Goal: Communication & Community: Answer question/provide support

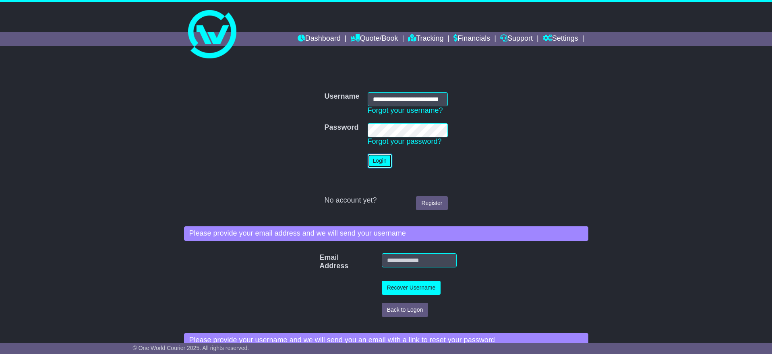
click at [378, 161] on button "Login" at bounding box center [380, 161] width 24 height 14
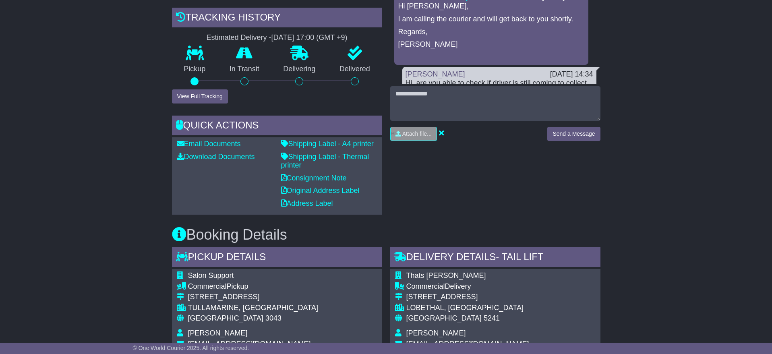
scroll to position [178, 0]
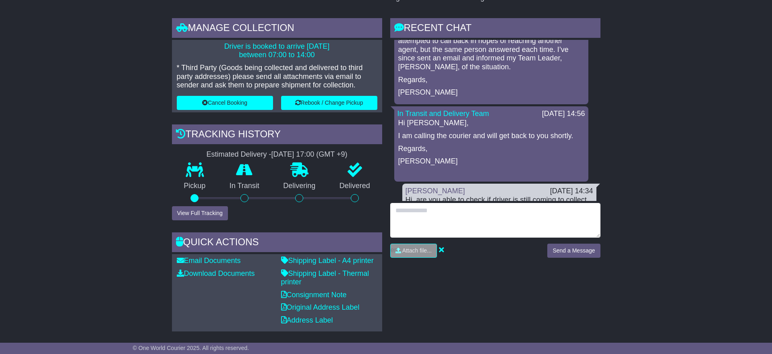
click at [436, 221] on textarea at bounding box center [495, 220] width 210 height 35
drag, startPoint x: 567, startPoint y: 221, endPoint x: 496, endPoint y: 224, distance: 70.2
click at [496, 224] on textarea "**********" at bounding box center [495, 220] width 210 height 35
type textarea "**********"
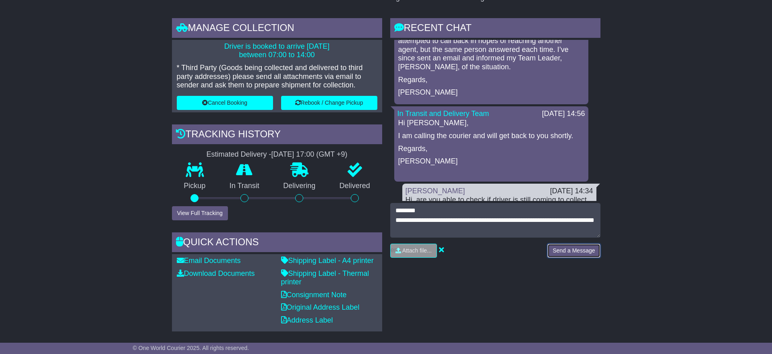
click at [577, 250] on button "Send a Message" at bounding box center [574, 251] width 53 height 14
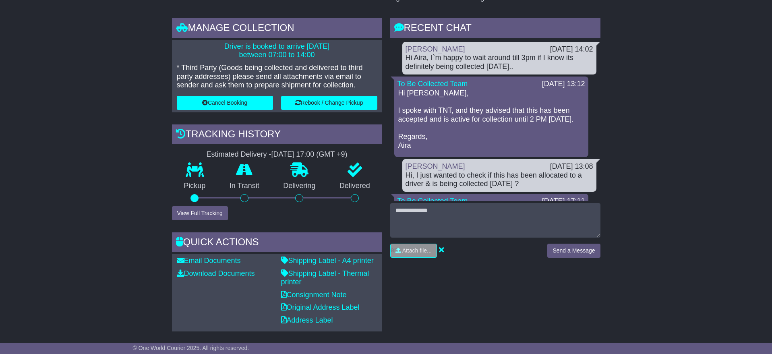
scroll to position [0, 0]
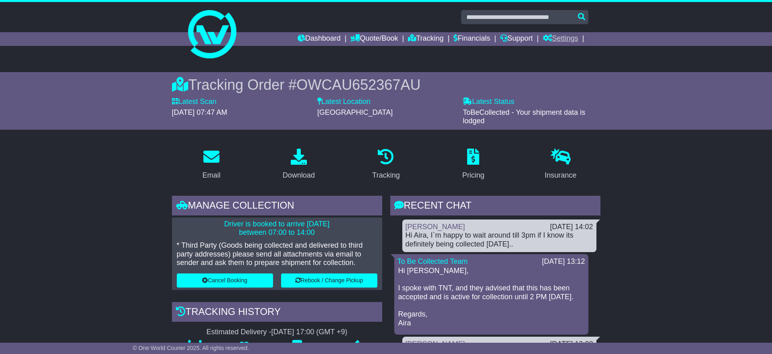
click at [569, 37] on link "Settings" at bounding box center [560, 39] width 35 height 14
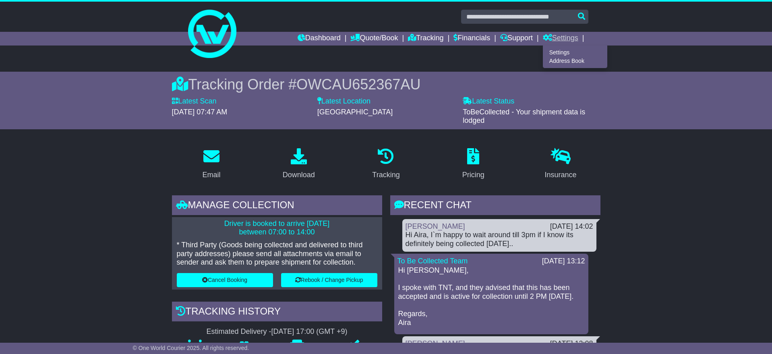
scroll to position [1, 0]
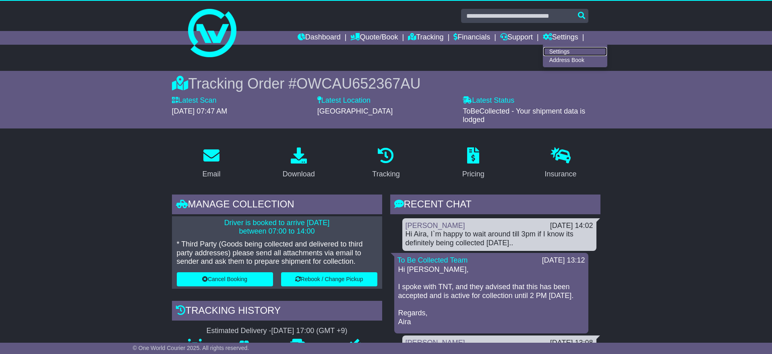
click at [563, 50] on link "Settings" at bounding box center [576, 51] width 64 height 9
